Goal: Task Accomplishment & Management: Use online tool/utility

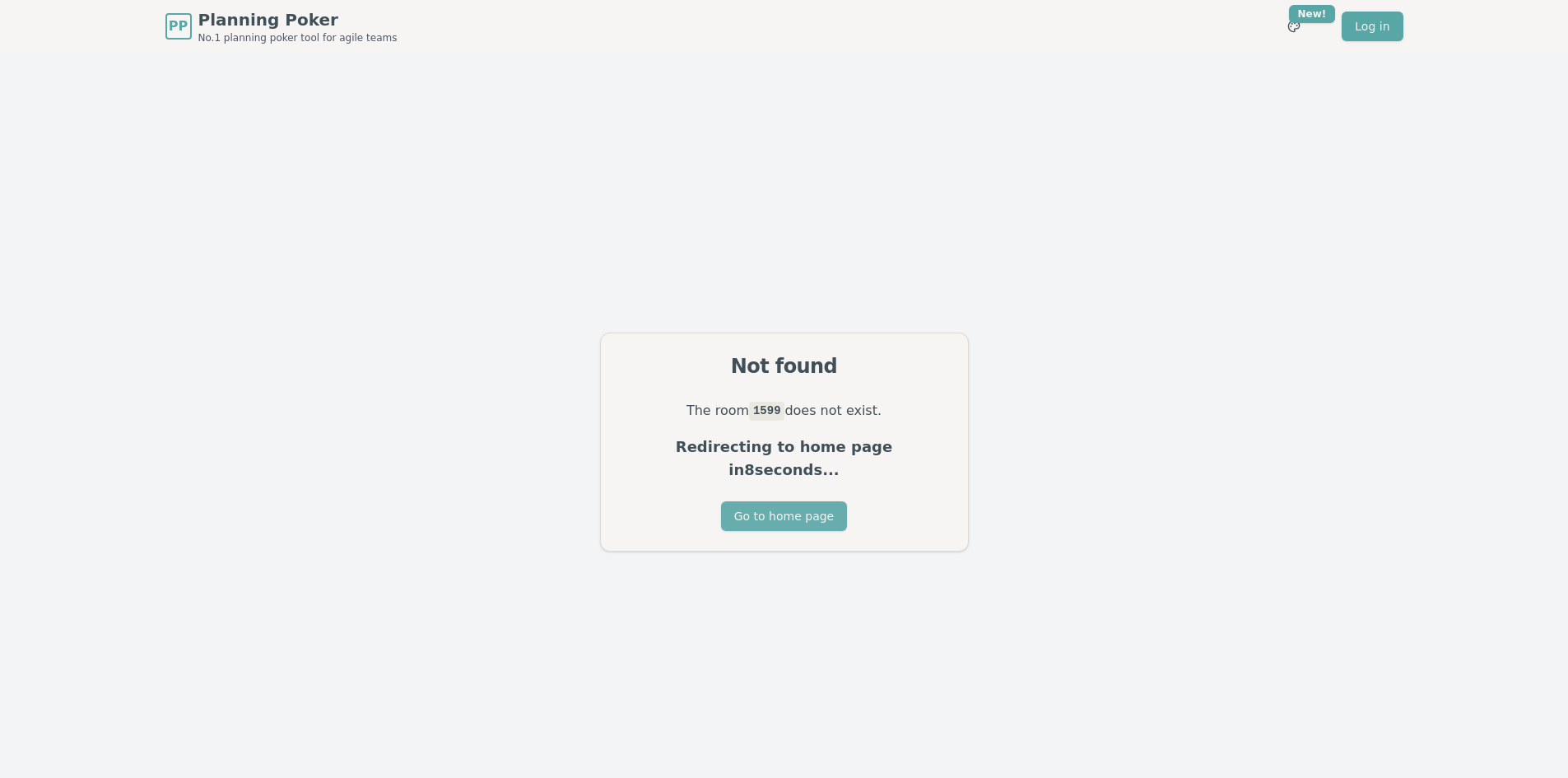
click at [786, 503] on button "Go to home page" at bounding box center [784, 516] width 126 height 30
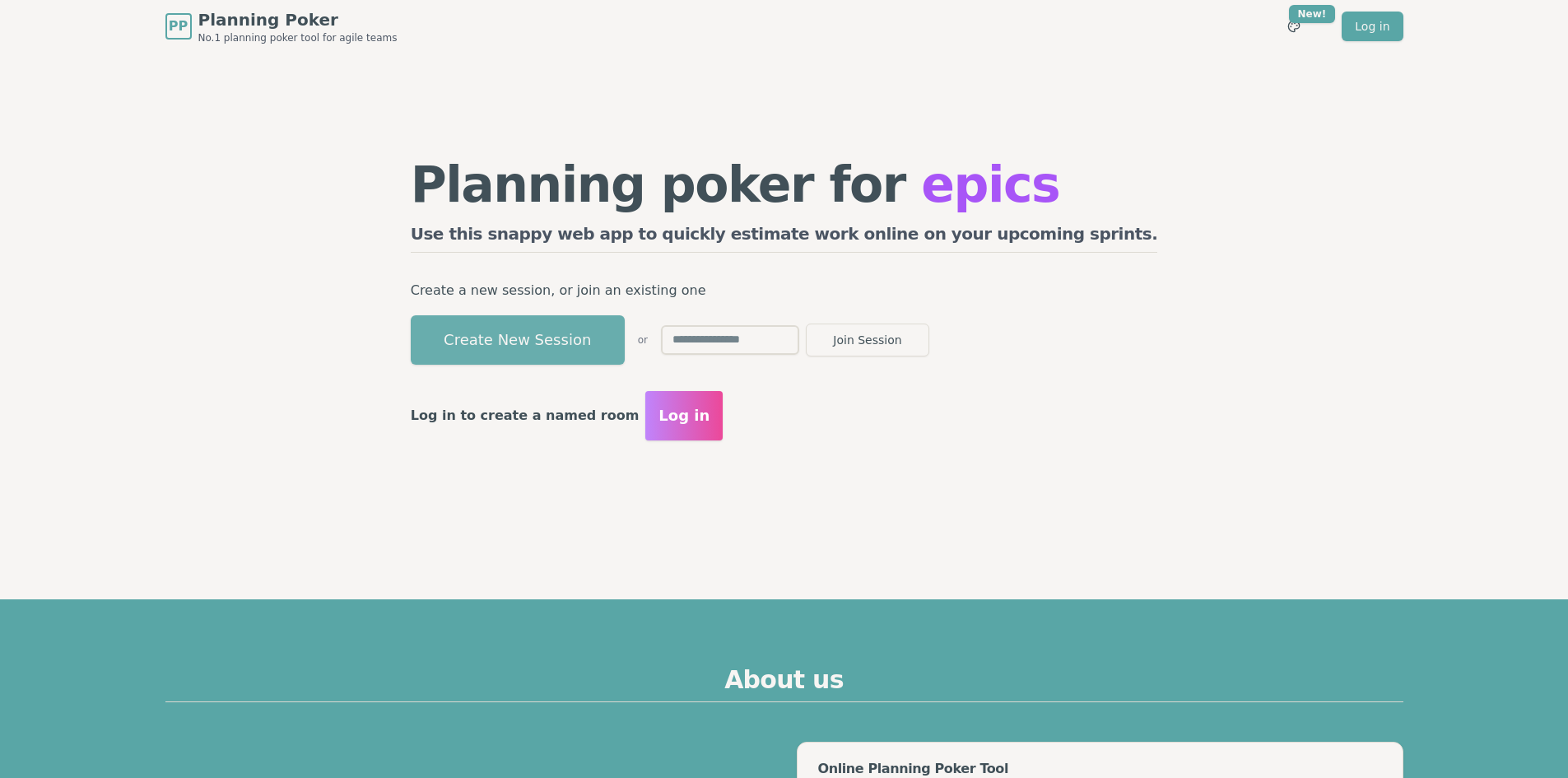
click at [605, 329] on button "Create New Session" at bounding box center [517, 340] width 214 height 49
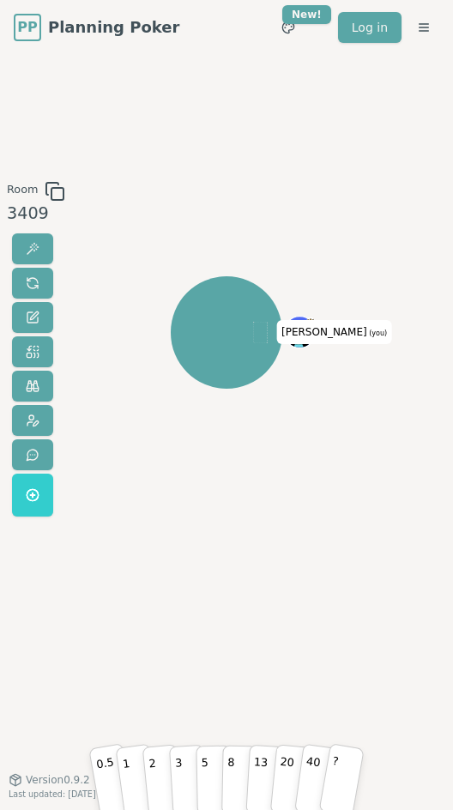
click at [59, 193] on icon at bounding box center [55, 191] width 21 height 21
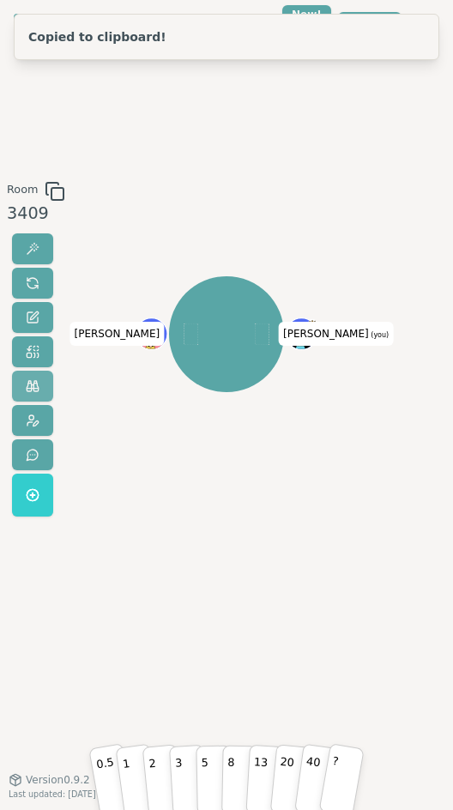
click at [42, 385] on button at bounding box center [32, 386] width 41 height 31
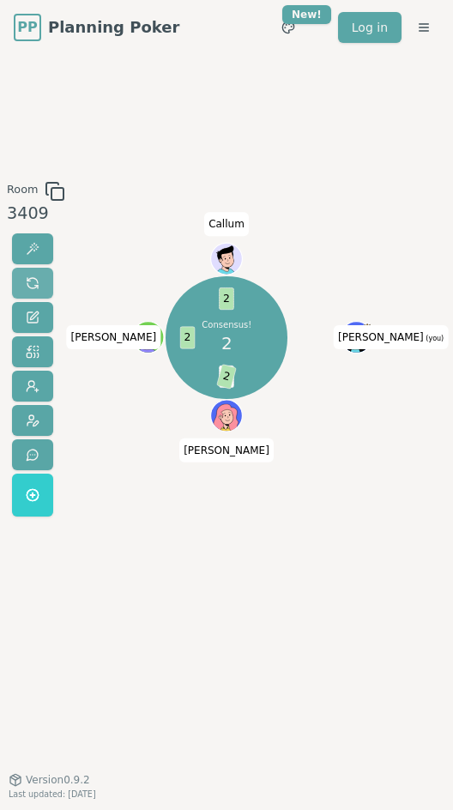
click at [29, 293] on button at bounding box center [32, 283] width 41 height 31
click at [22, 282] on button at bounding box center [32, 283] width 41 height 31
